Goal: Task Accomplishment & Management: Manage account settings

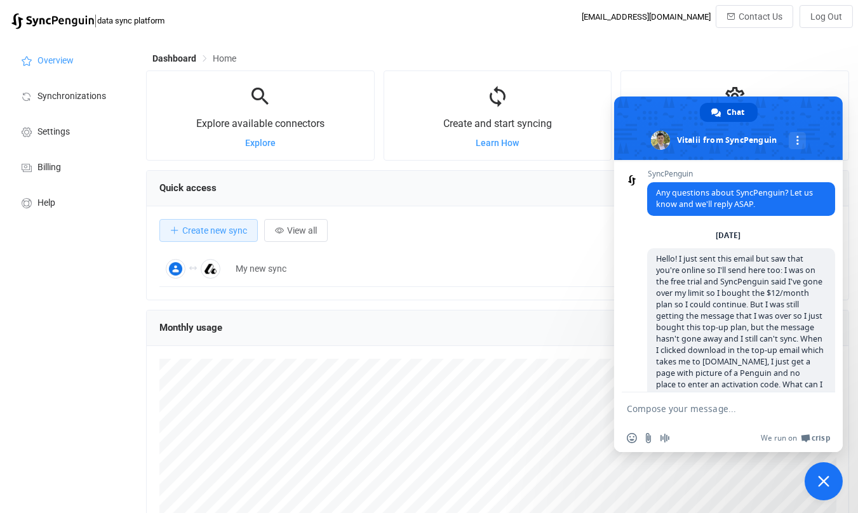
scroll to position [246, 703]
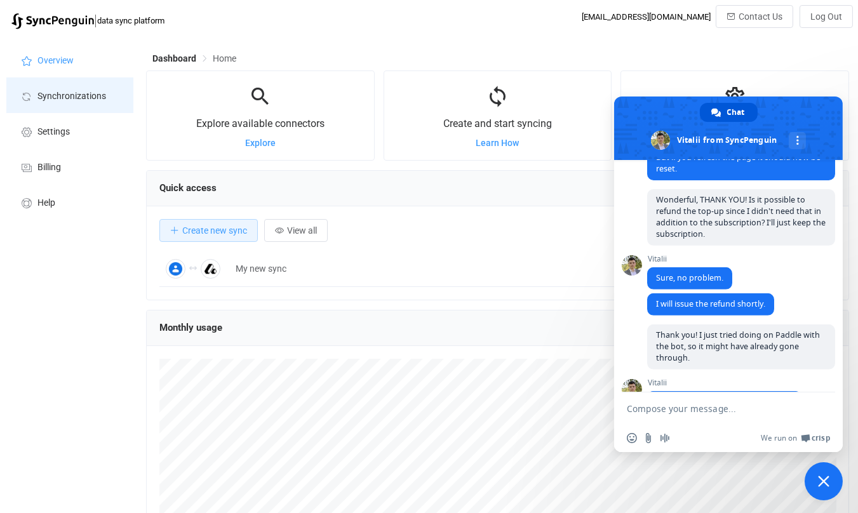
click at [57, 101] on li "Synchronizations" at bounding box center [69, 95] width 127 height 36
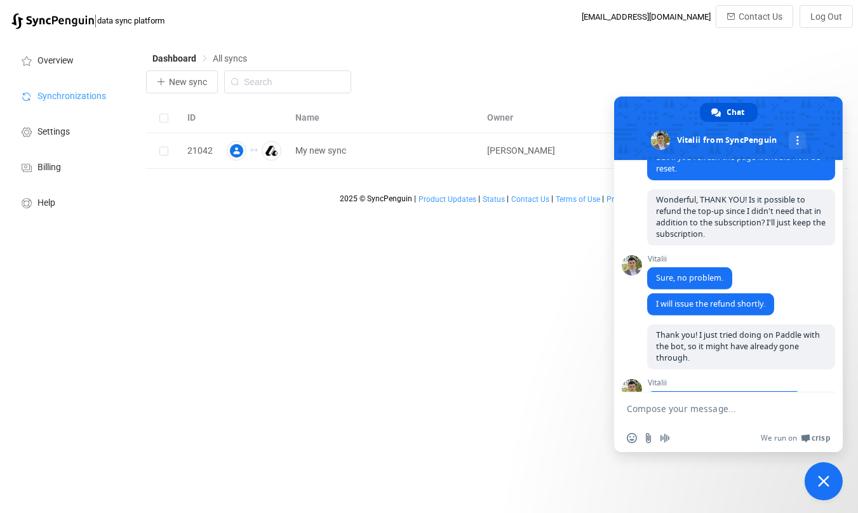
click at [827, 478] on span "Close chat" at bounding box center [823, 481] width 11 height 11
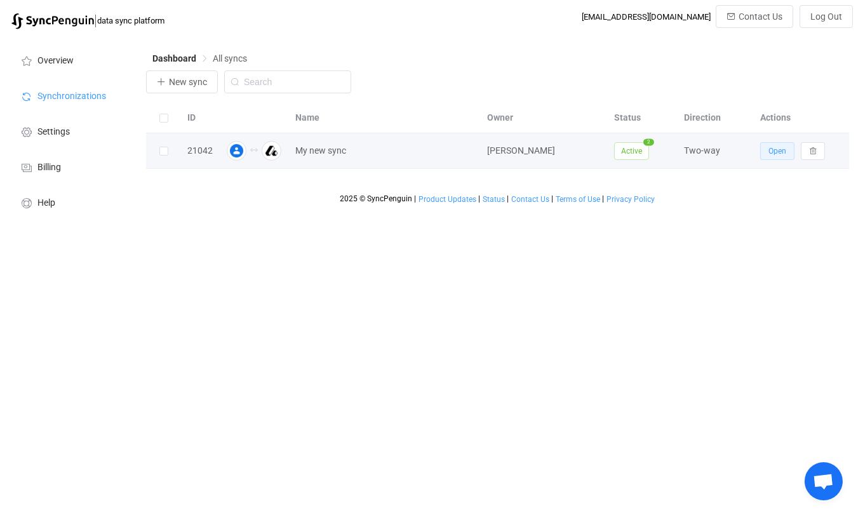
click at [771, 142] on button "Open" at bounding box center [777, 151] width 34 height 18
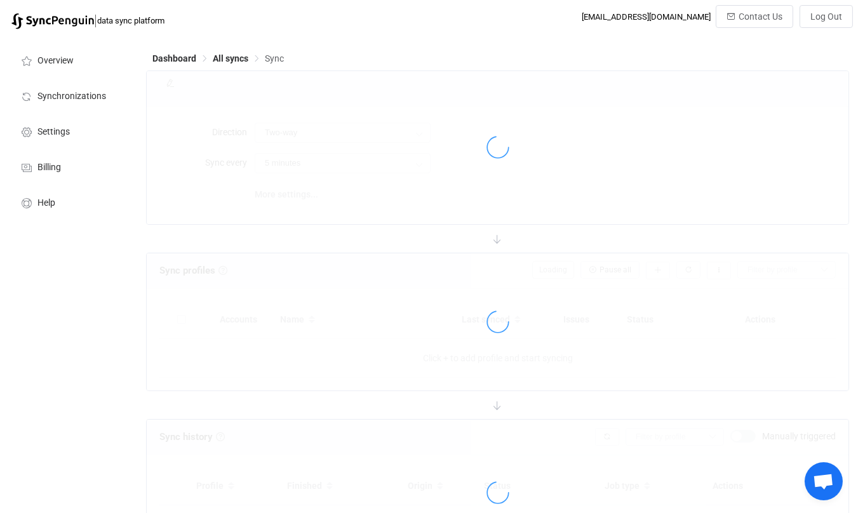
type input "15 minutes"
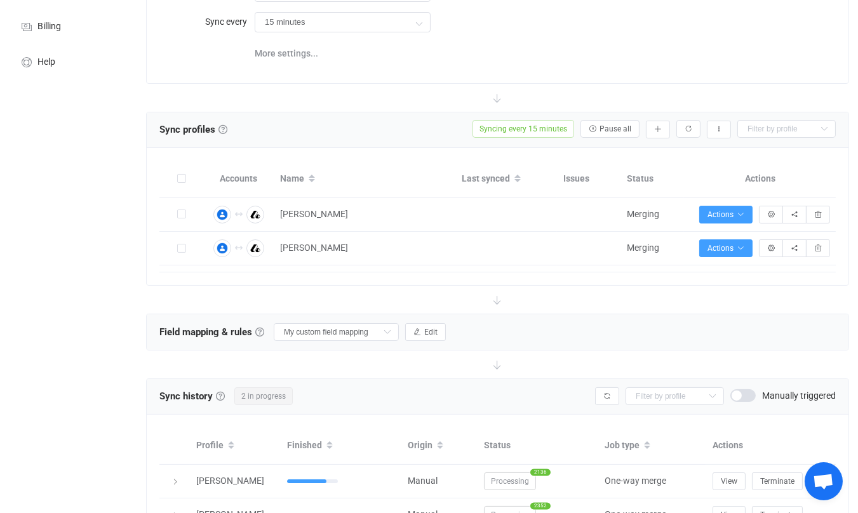
scroll to position [219, 0]
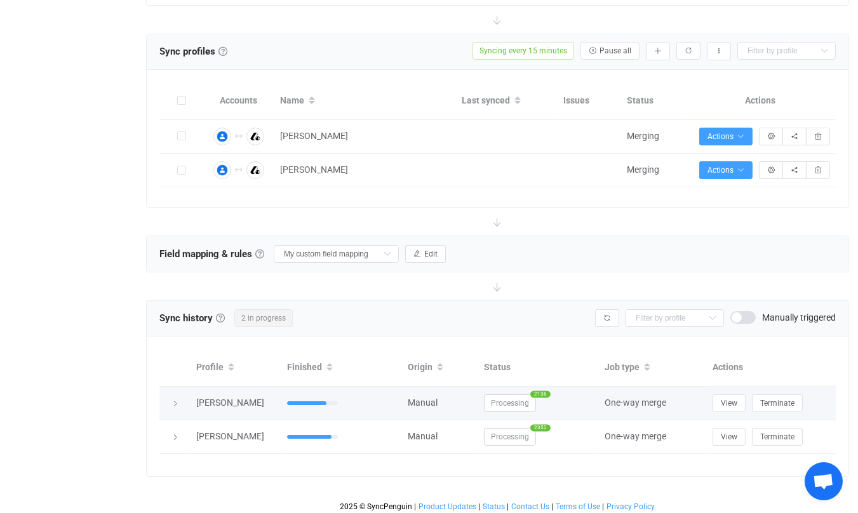
click at [178, 400] on icon at bounding box center [175, 404] width 8 height 8
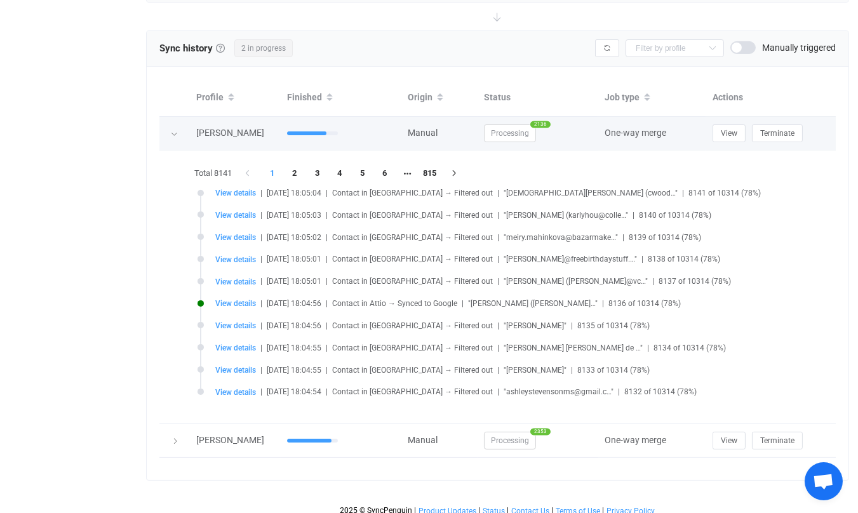
scroll to position [493, 0]
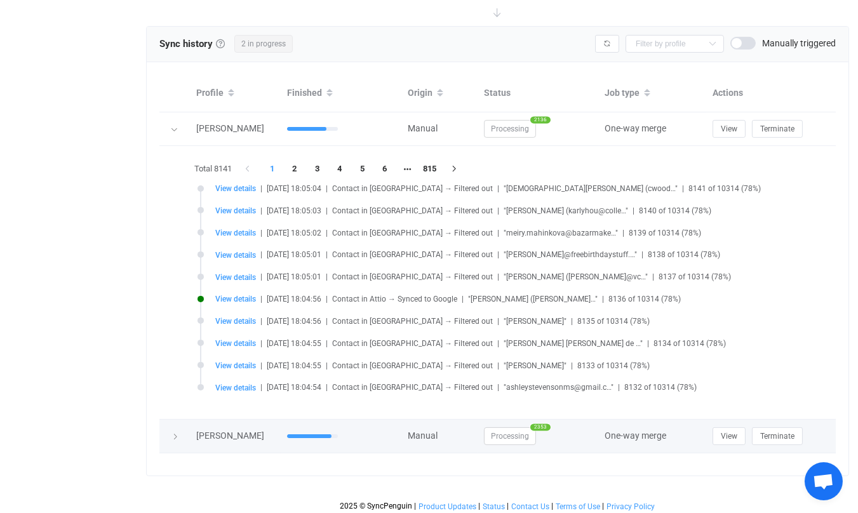
click at [174, 433] on icon at bounding box center [175, 437] width 8 height 8
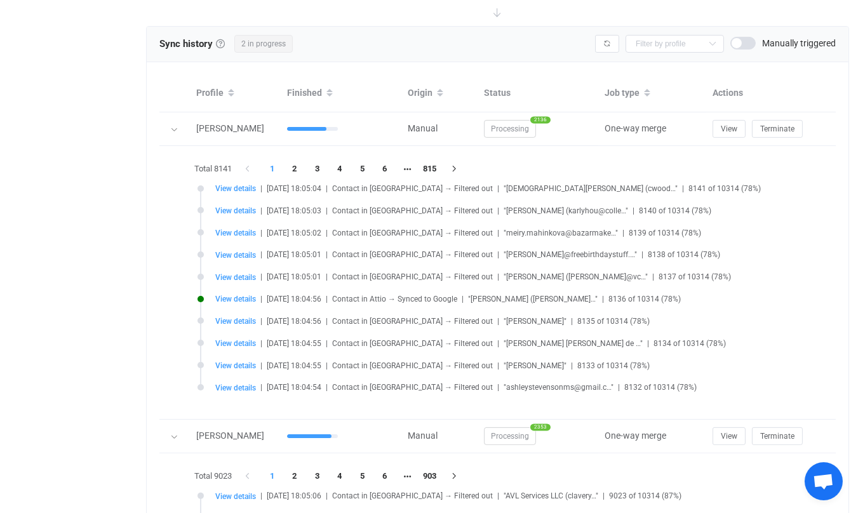
scroll to position [544, 0]
